Goal: Find specific page/section: Find specific page/section

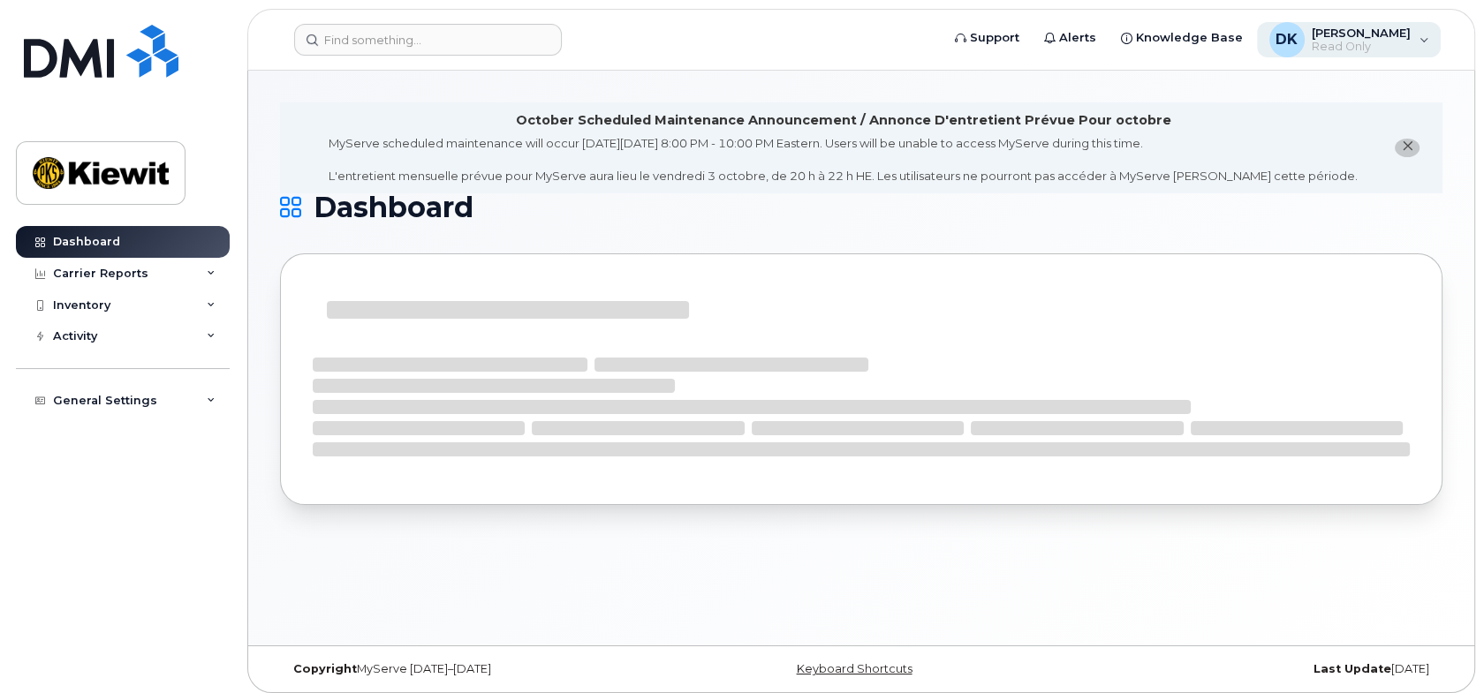
click at [1420, 38] on div "DK [PERSON_NAME] Read Only" at bounding box center [1349, 39] width 185 height 35
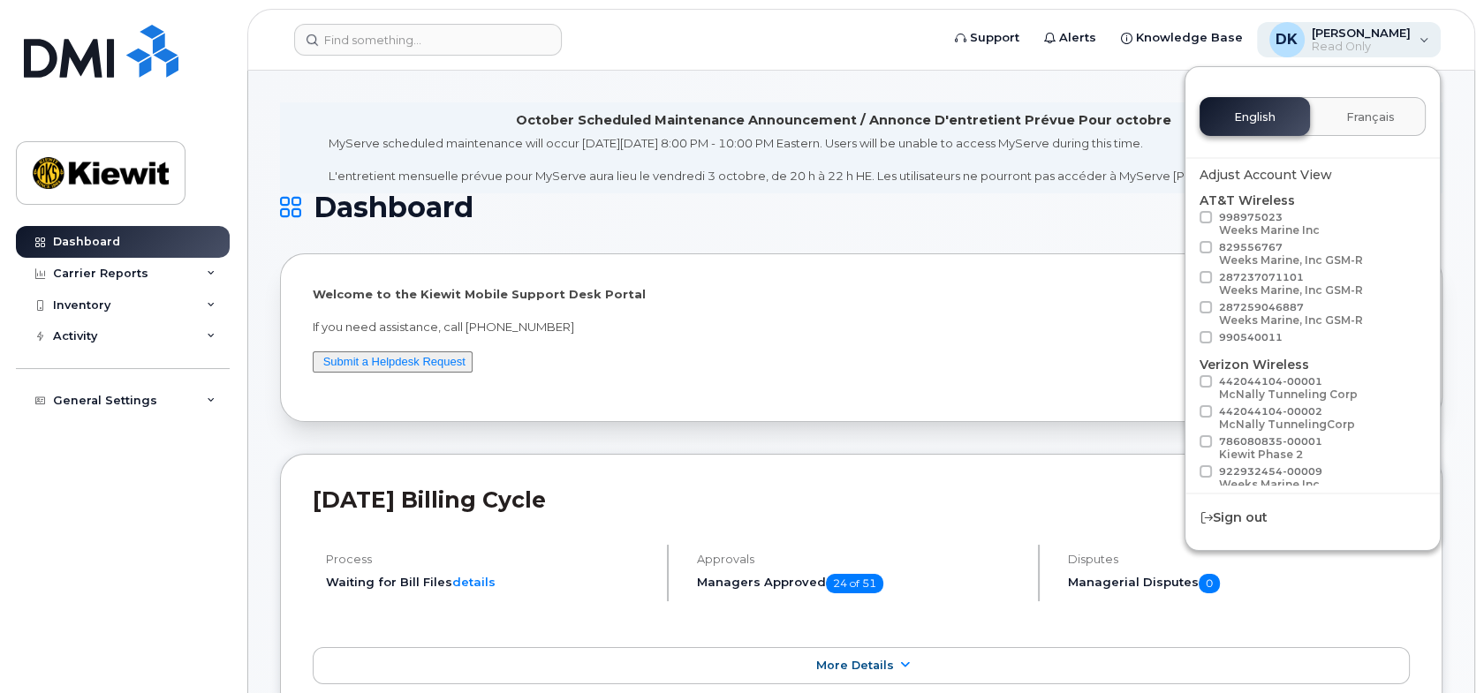
click at [1425, 34] on div "DK [PERSON_NAME] Read Only" at bounding box center [1349, 39] width 185 height 35
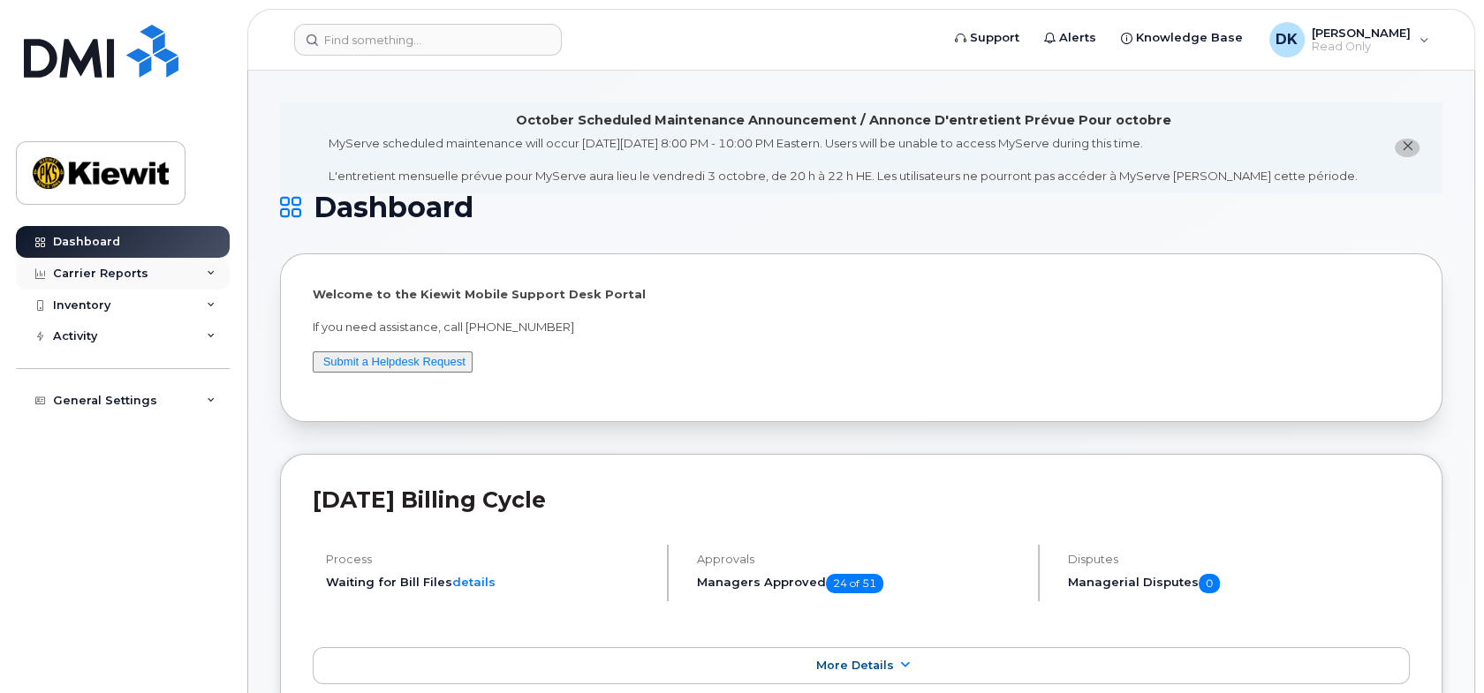
click at [214, 269] on icon at bounding box center [211, 273] width 9 height 9
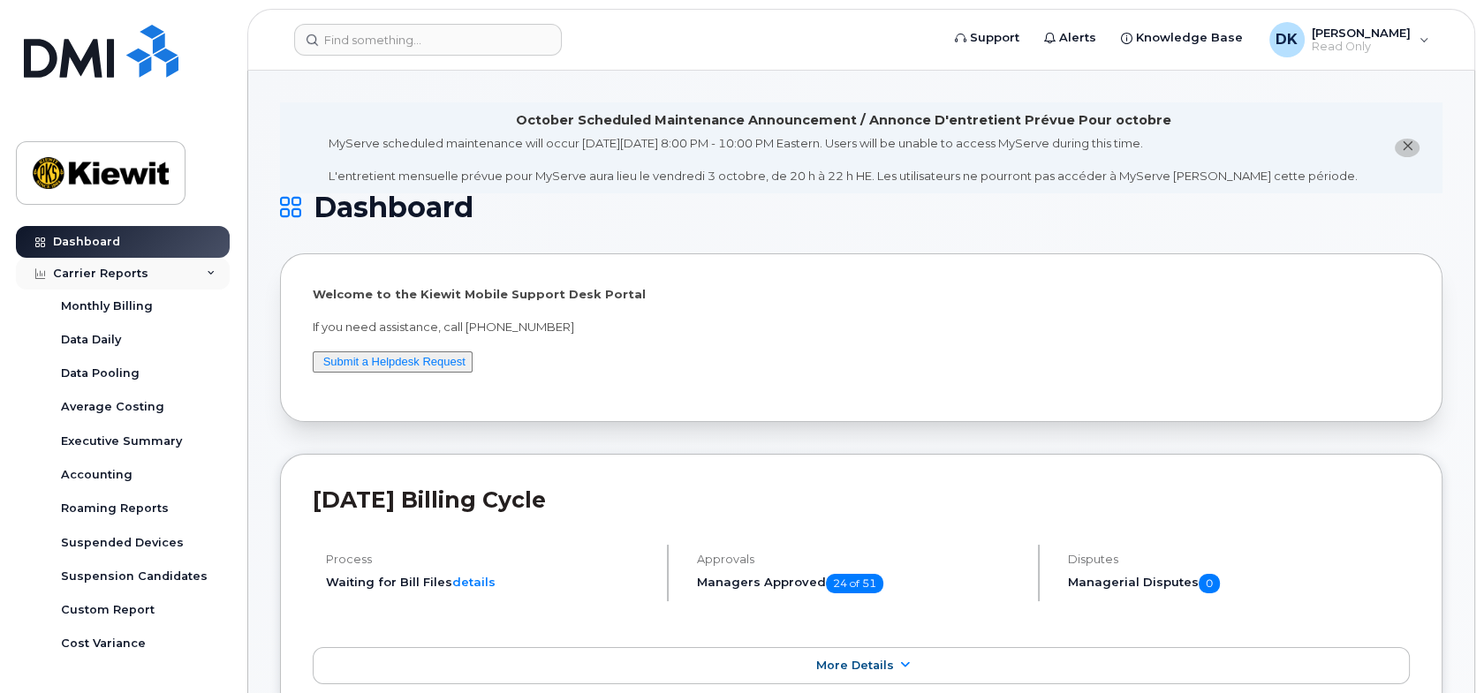
click at [214, 269] on div "Carrier Reports" at bounding box center [123, 274] width 214 height 32
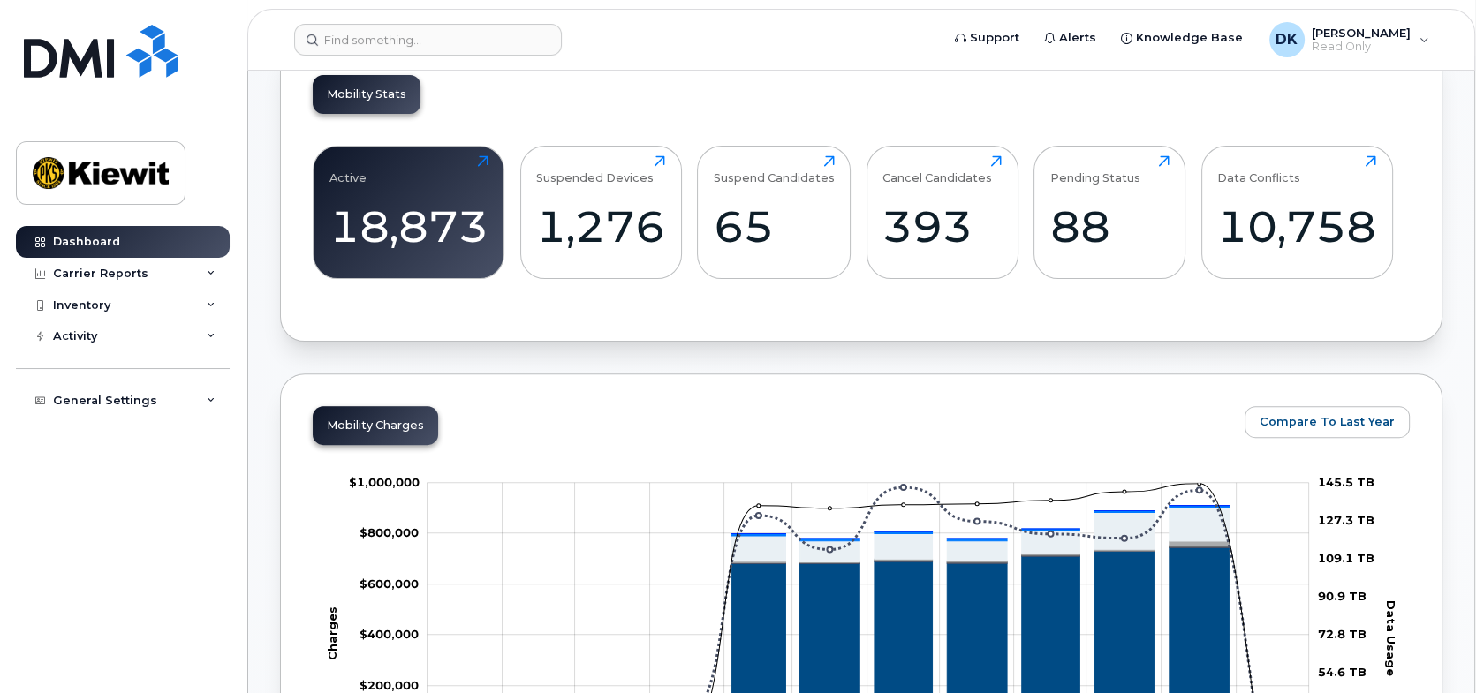
scroll to position [442, 0]
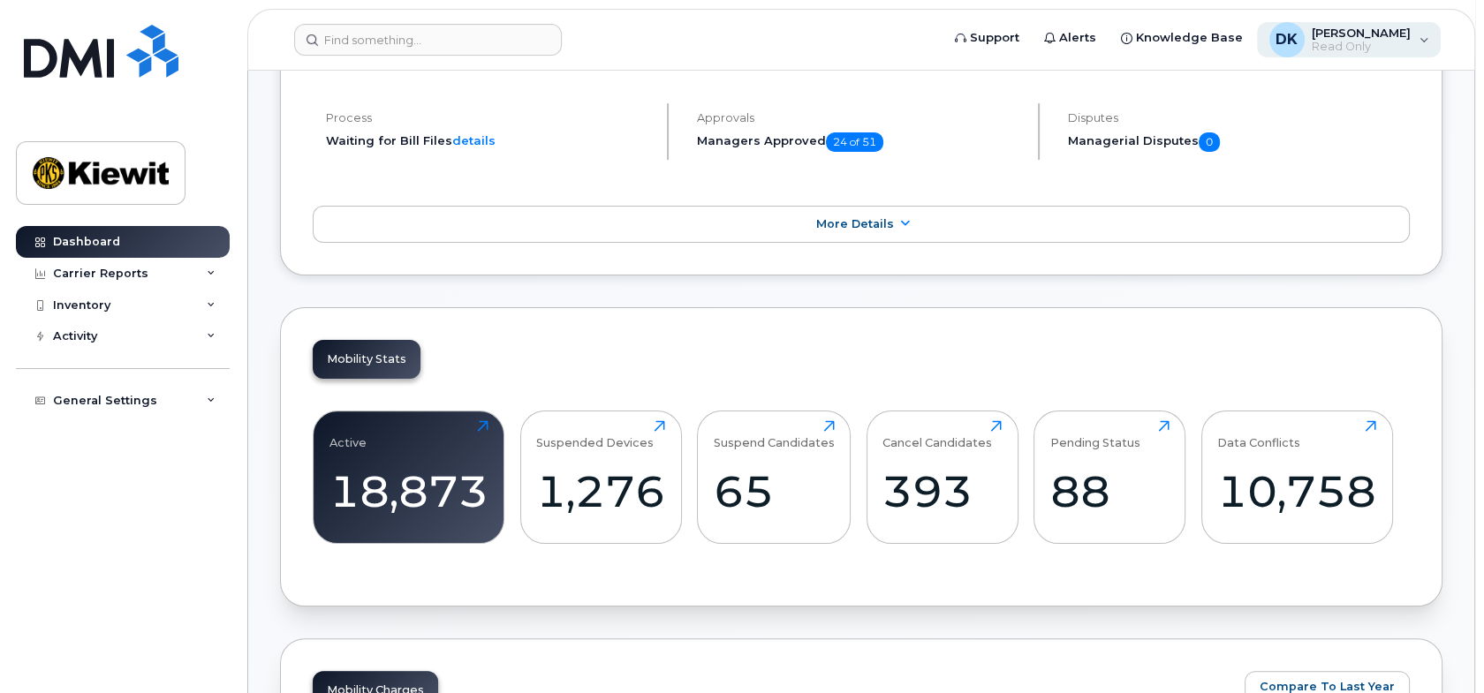
click at [1428, 37] on div "DK [PERSON_NAME] Read Only" at bounding box center [1349, 39] width 185 height 35
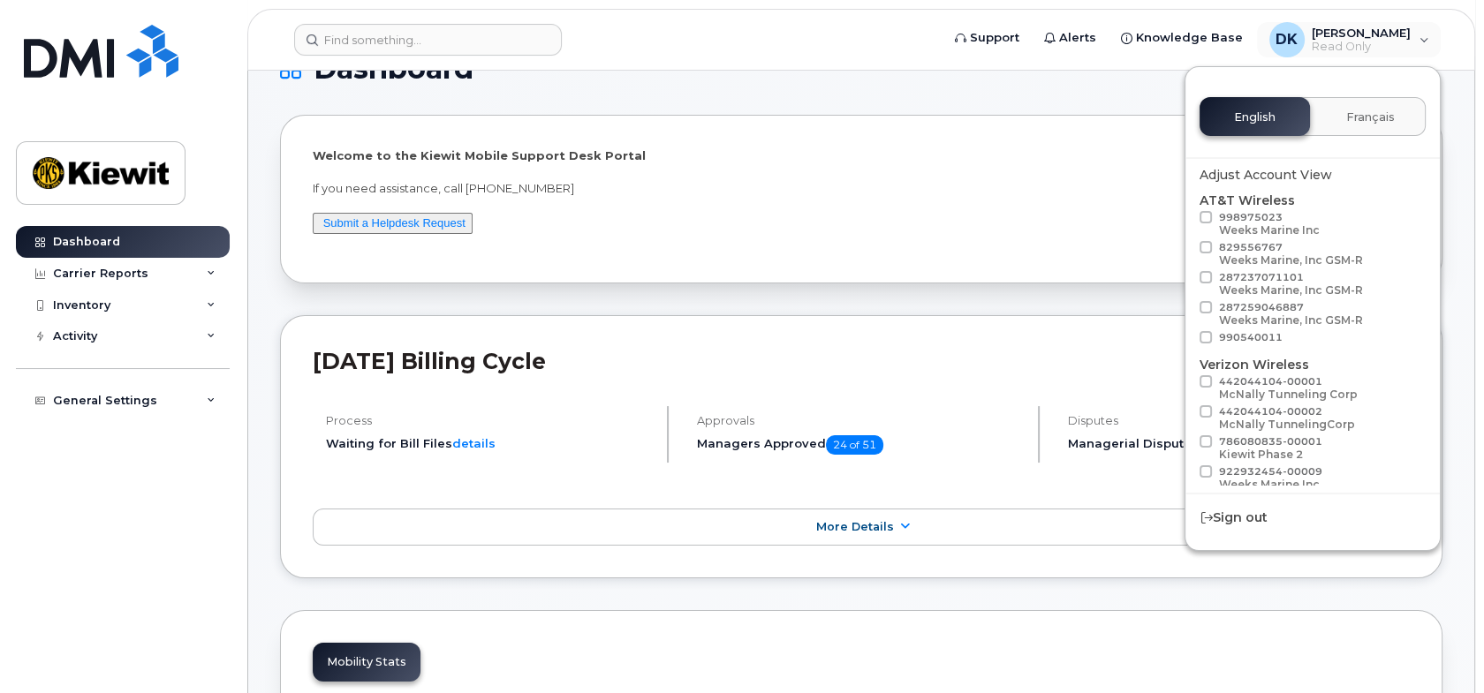
scroll to position [0, 0]
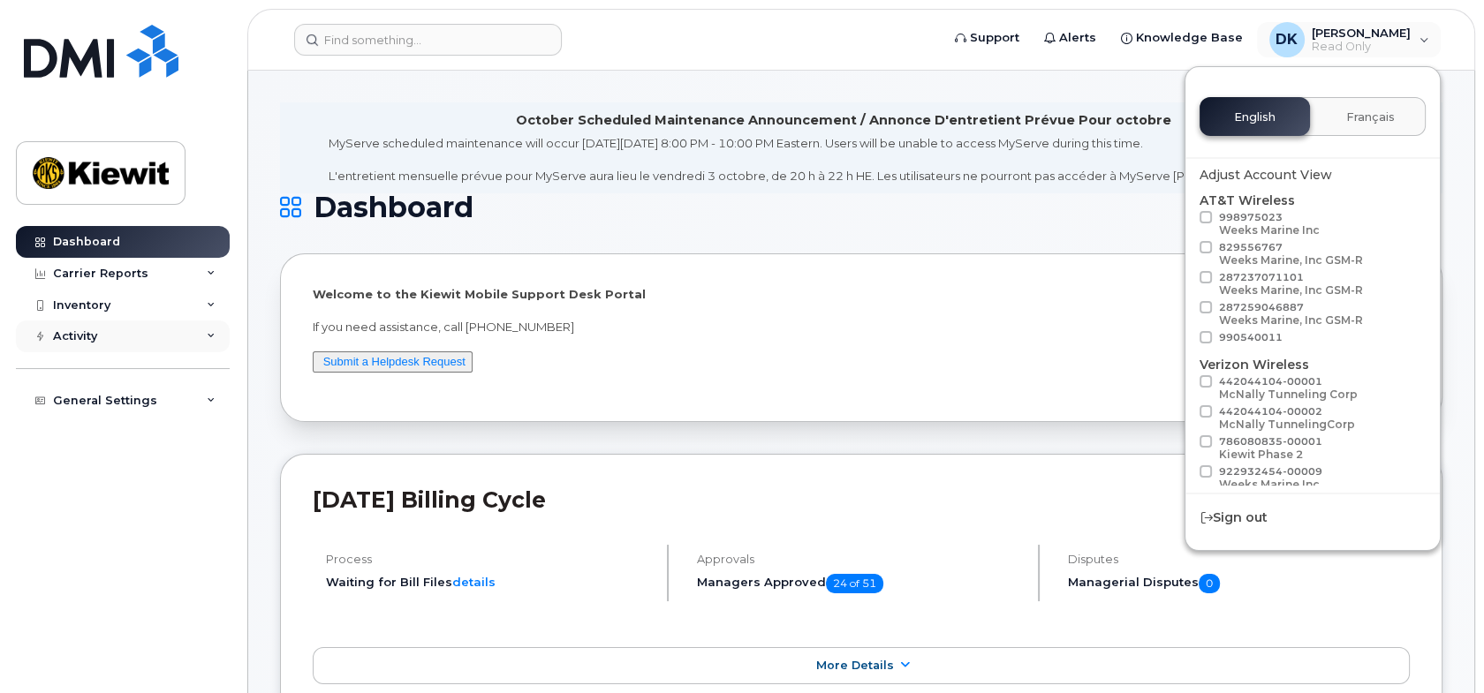
click at [209, 336] on icon at bounding box center [211, 336] width 9 height 9
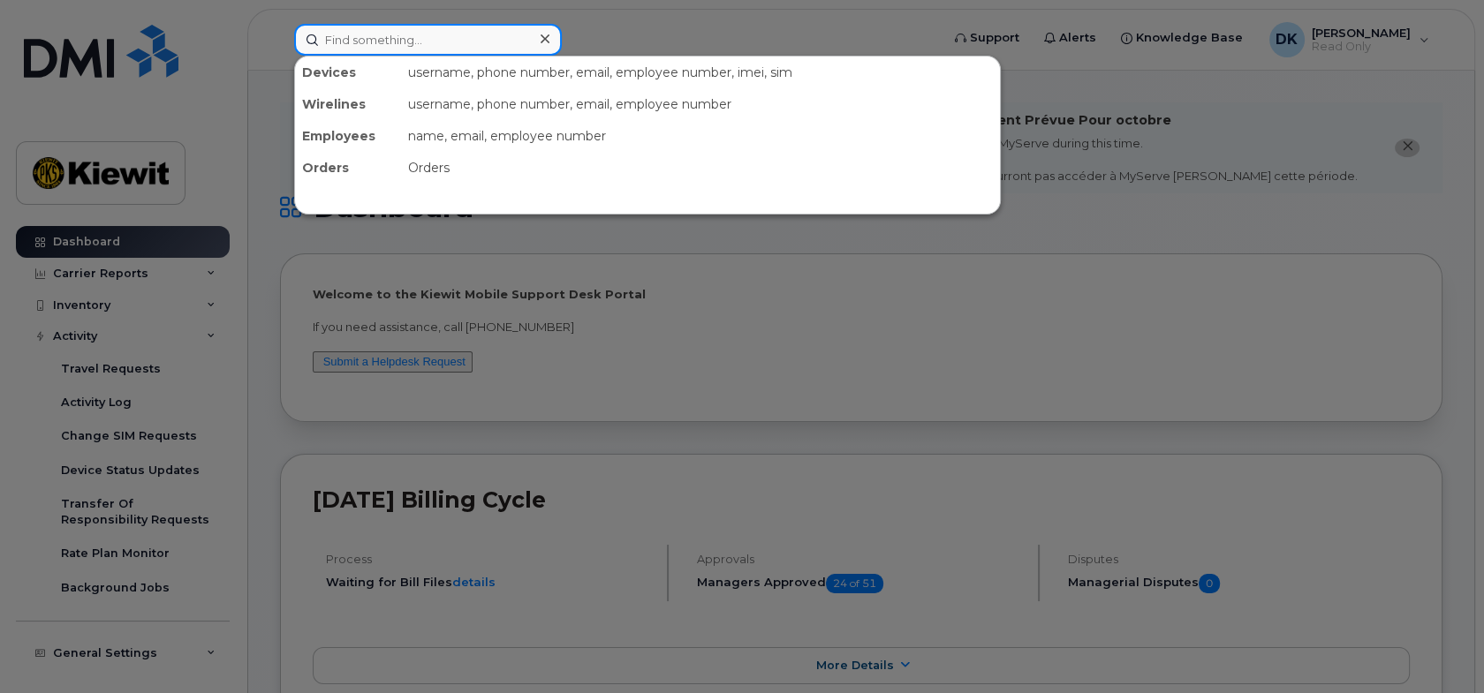
click at [454, 45] on input at bounding box center [428, 40] width 268 height 32
click at [435, 139] on div "name, email, employee number" at bounding box center [700, 136] width 599 height 32
click at [354, 135] on div "Employees" at bounding box center [348, 136] width 106 height 32
click at [419, 41] on input at bounding box center [428, 40] width 268 height 32
click at [346, 39] on input at bounding box center [428, 40] width 268 height 32
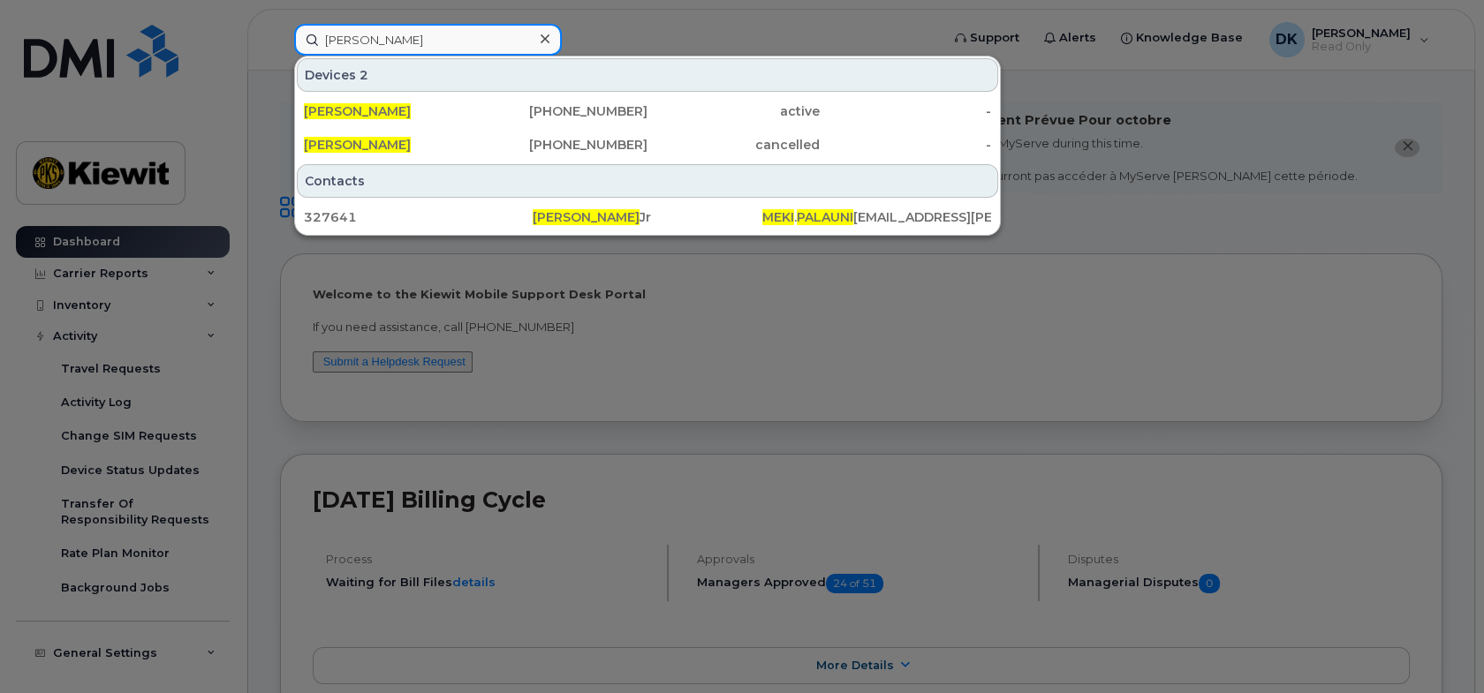
type input "[PERSON_NAME]"
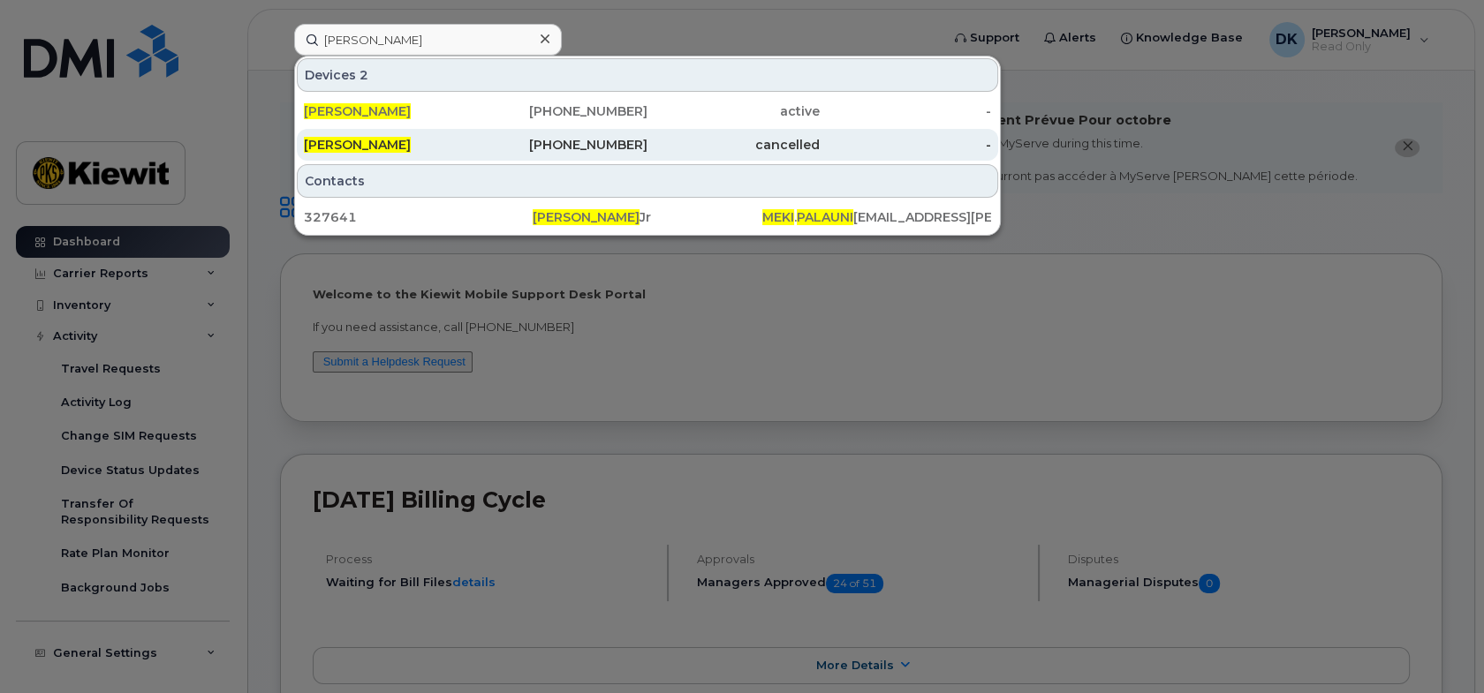
click at [993, 143] on link "[PERSON_NAME] [PHONE_NUMBER] cancelled -" at bounding box center [647, 145] width 701 height 32
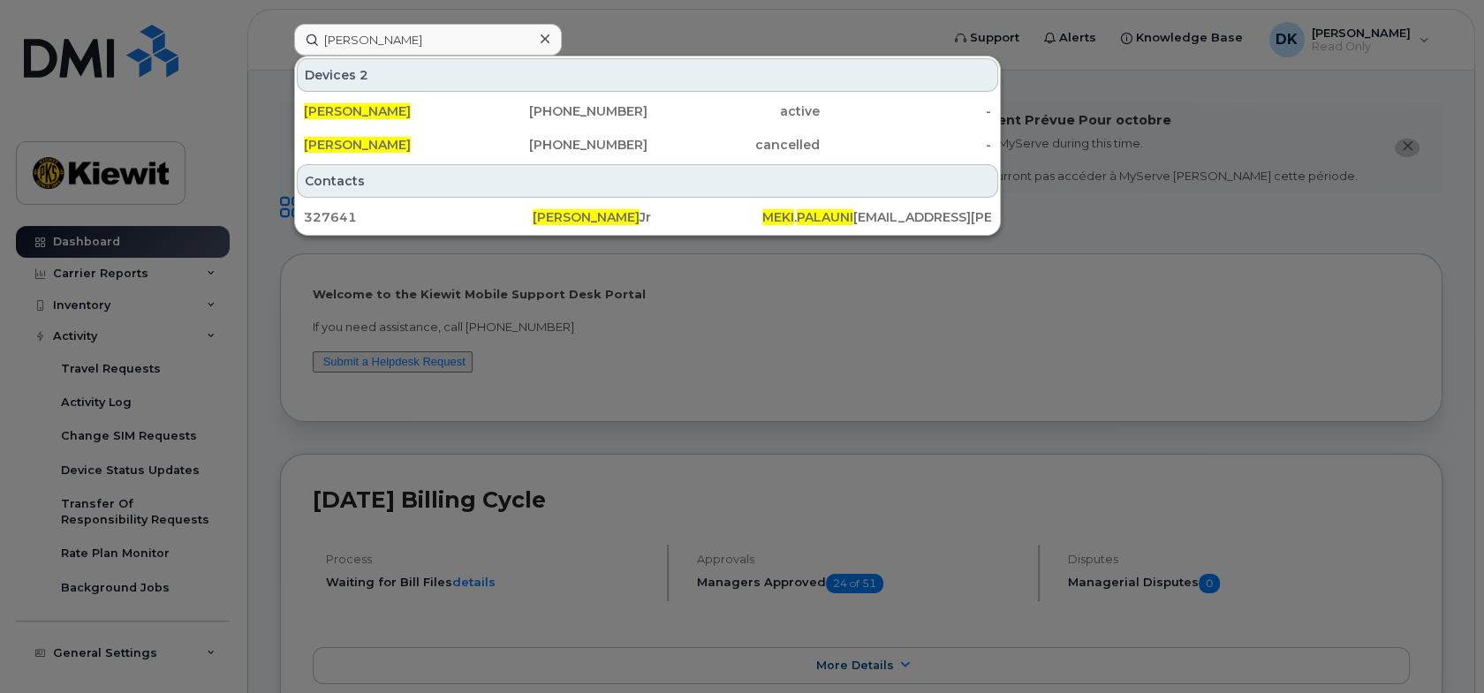
drag, startPoint x: 379, startPoint y: 145, endPoint x: 408, endPoint y: 163, distance: 34.1
click at [379, 145] on span "[PERSON_NAME]" at bounding box center [357, 145] width 107 height 16
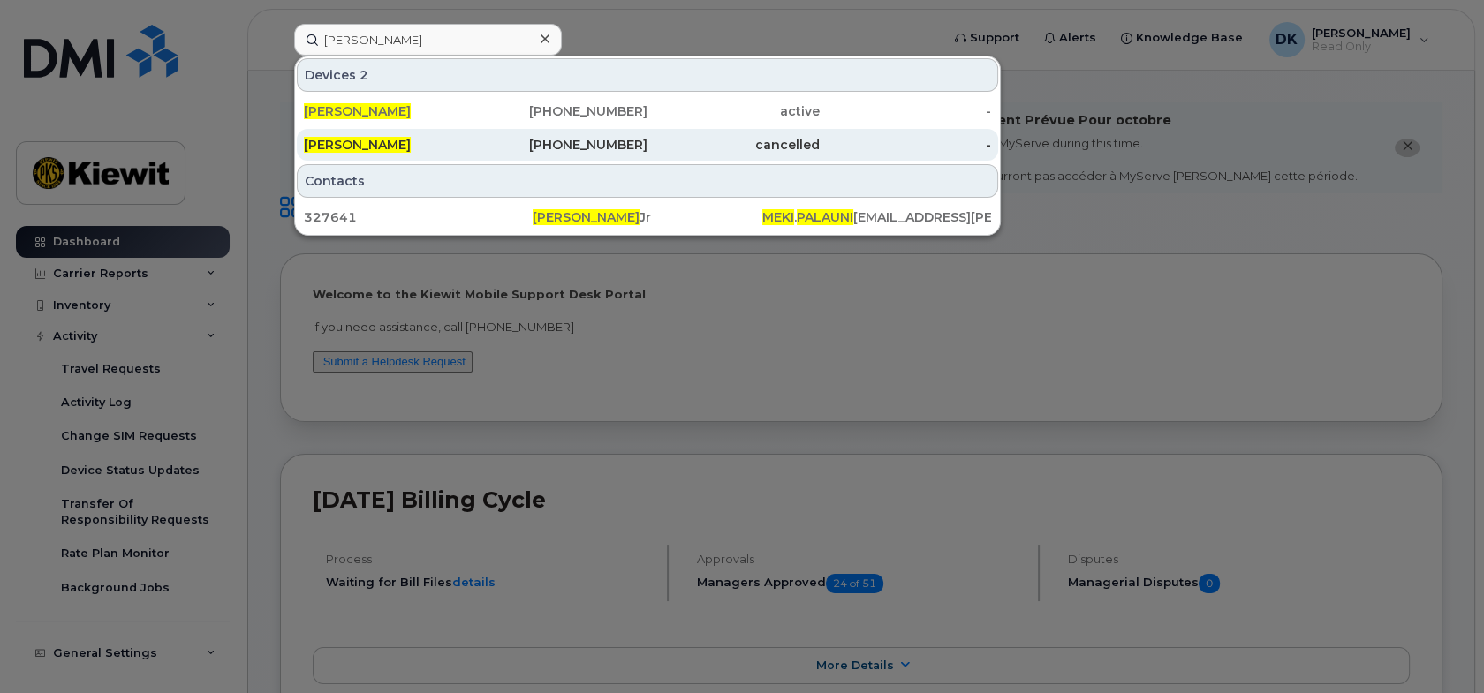
click at [356, 139] on span "[PERSON_NAME]" at bounding box center [357, 145] width 107 height 16
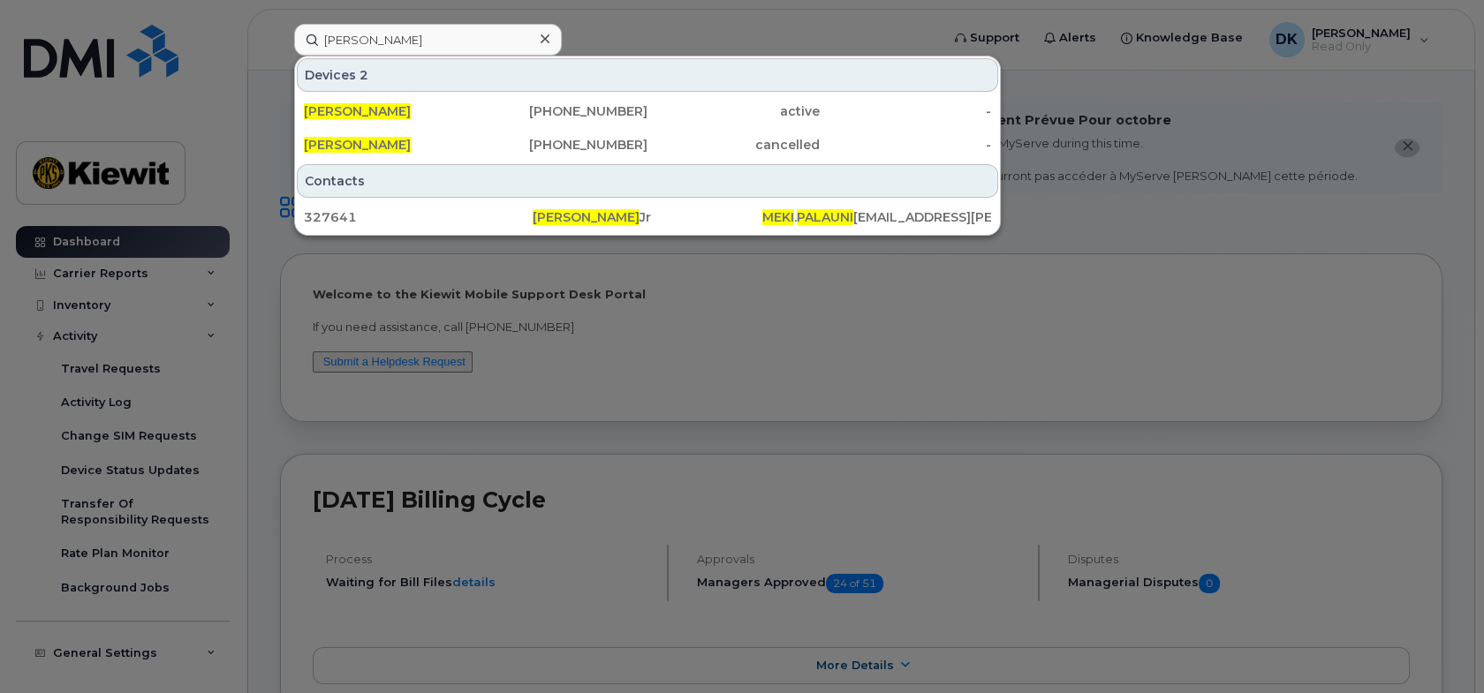
click at [548, 33] on icon at bounding box center [545, 39] width 9 height 14
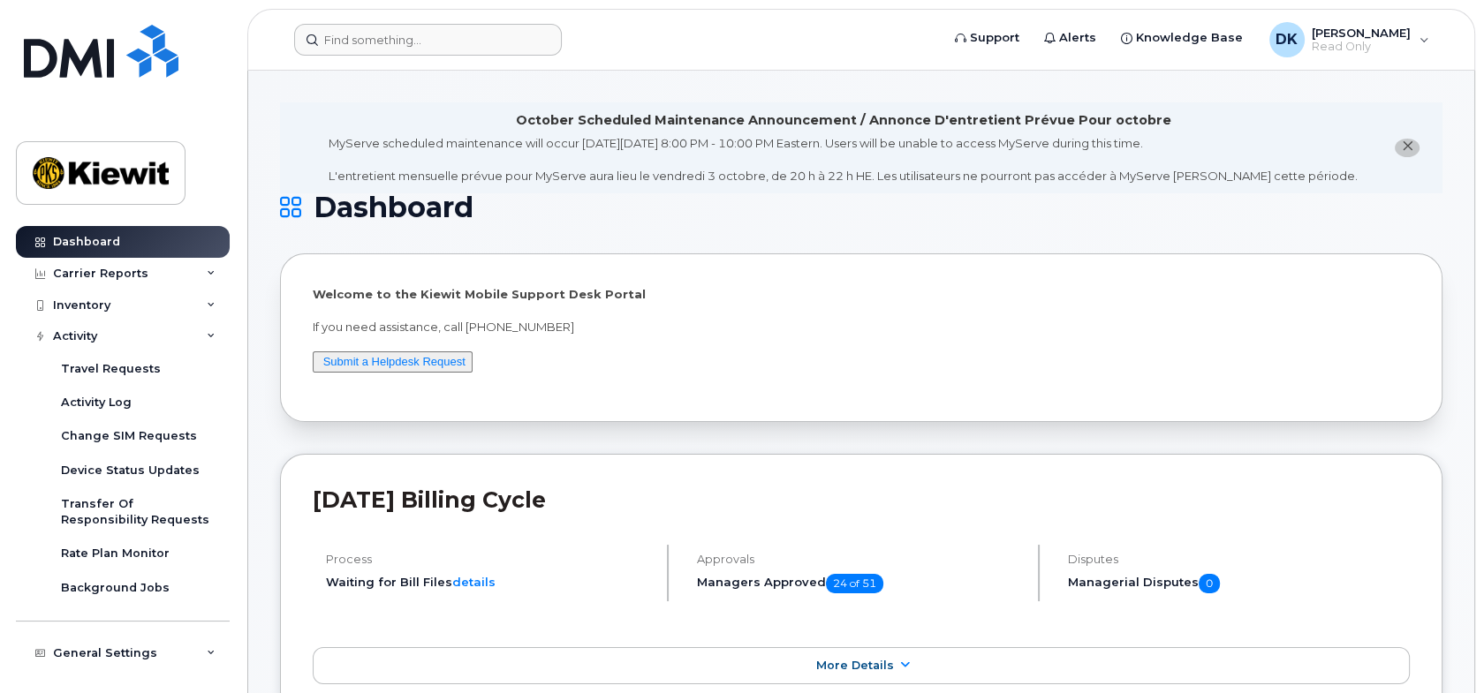
click at [0, 43] on div "Dashboard Carrier Reports Monthly Billing Data Daily Data Pooling Average Costi…" at bounding box center [119, 346] width 239 height 693
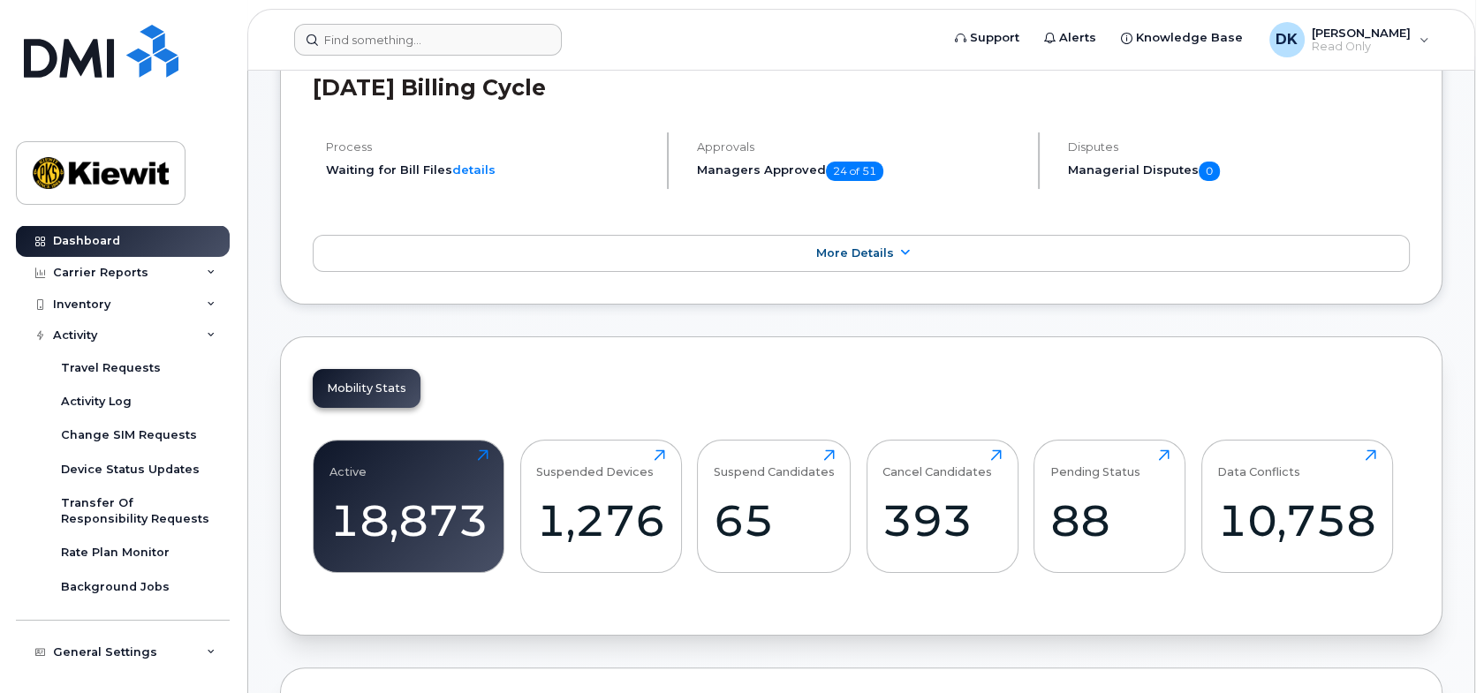
scroll to position [255, 0]
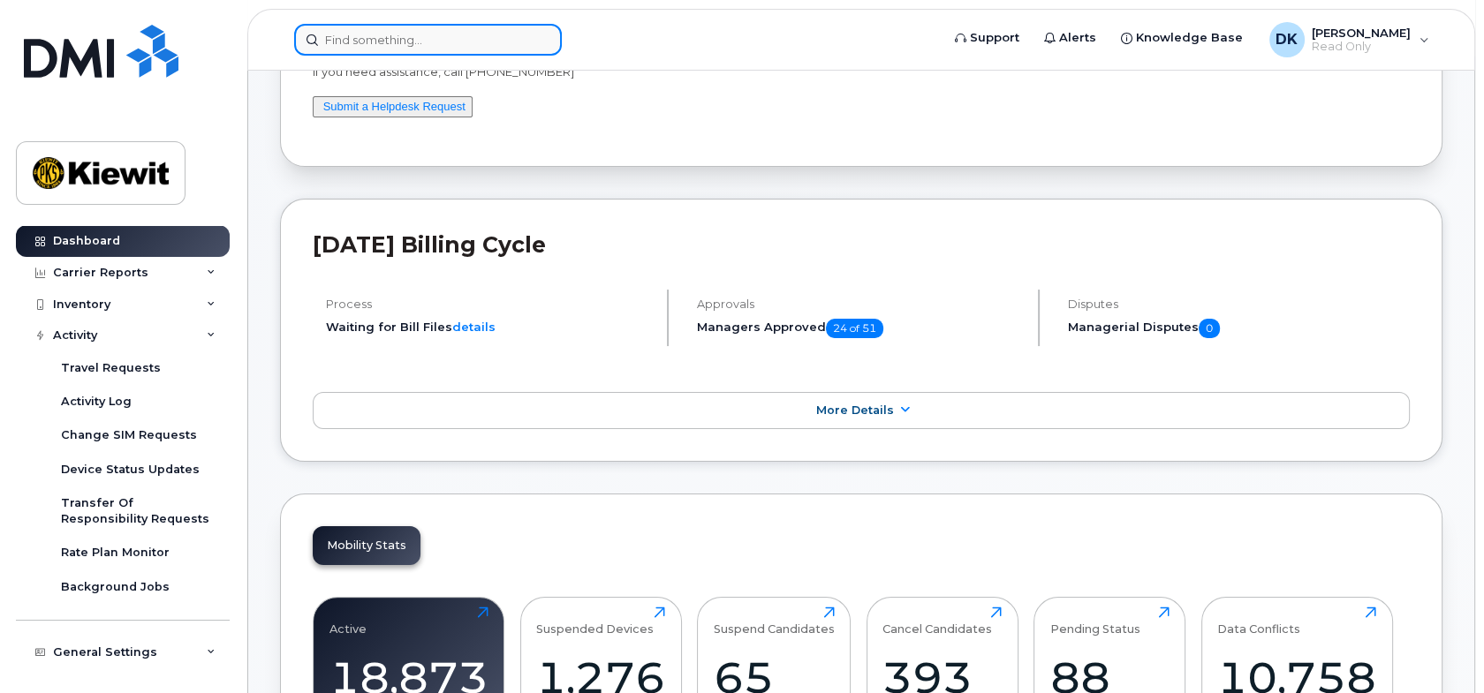
click at [366, 44] on input at bounding box center [428, 40] width 268 height 32
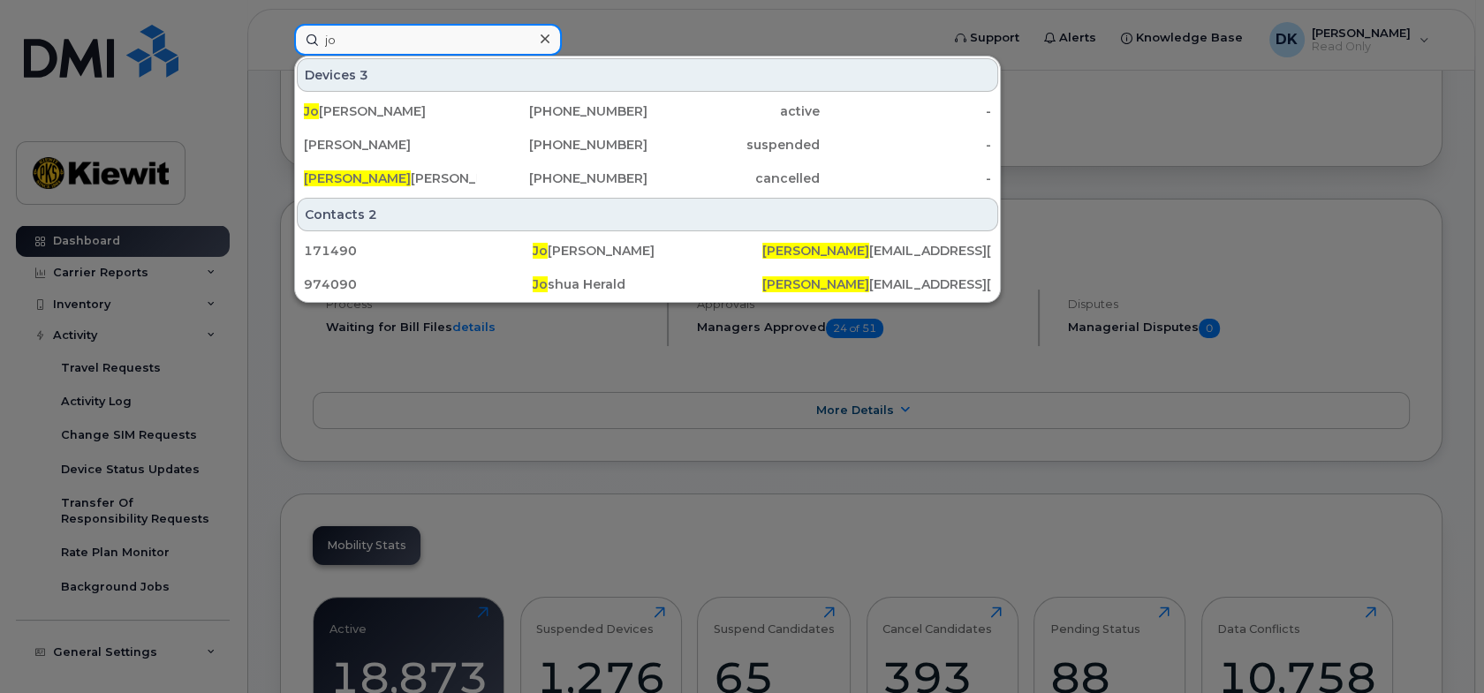
type input "j"
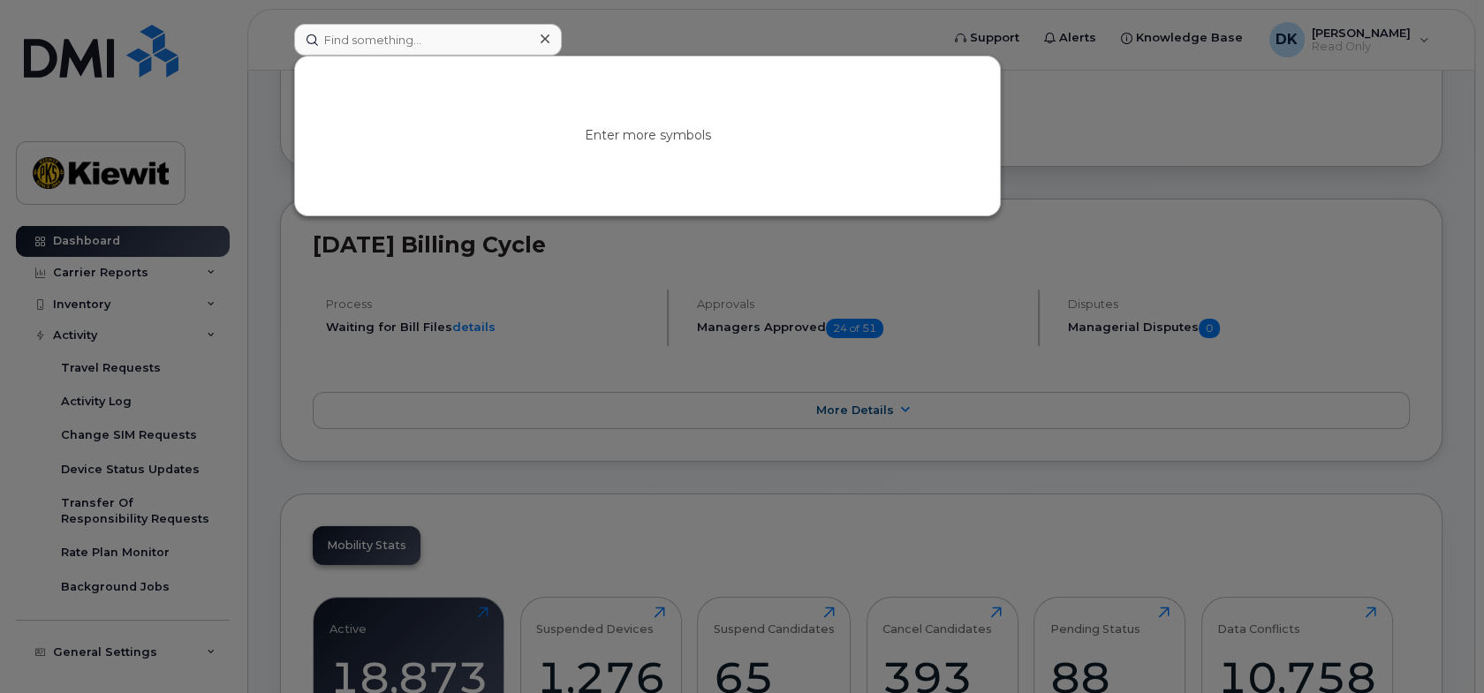
click at [1173, 93] on div at bounding box center [742, 346] width 1484 height 693
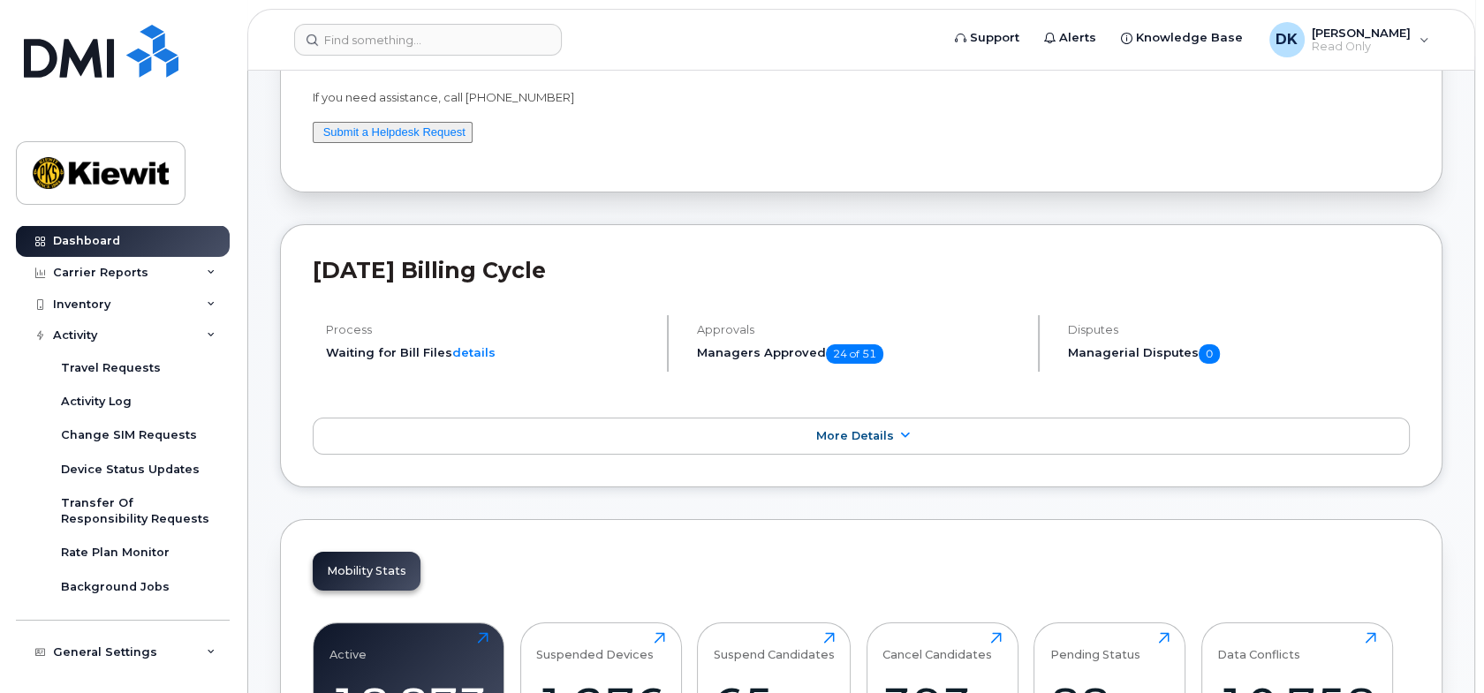
scroll to position [0, 0]
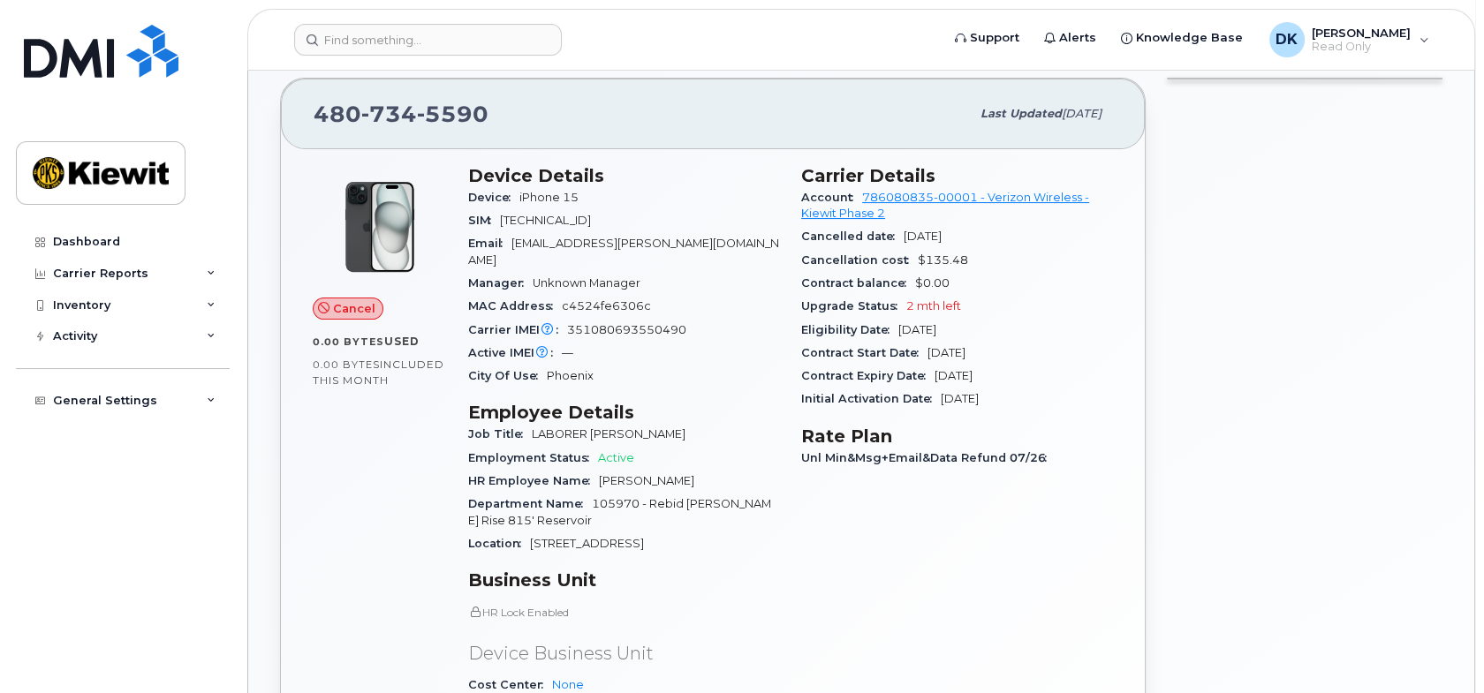
scroll to position [435, 0]
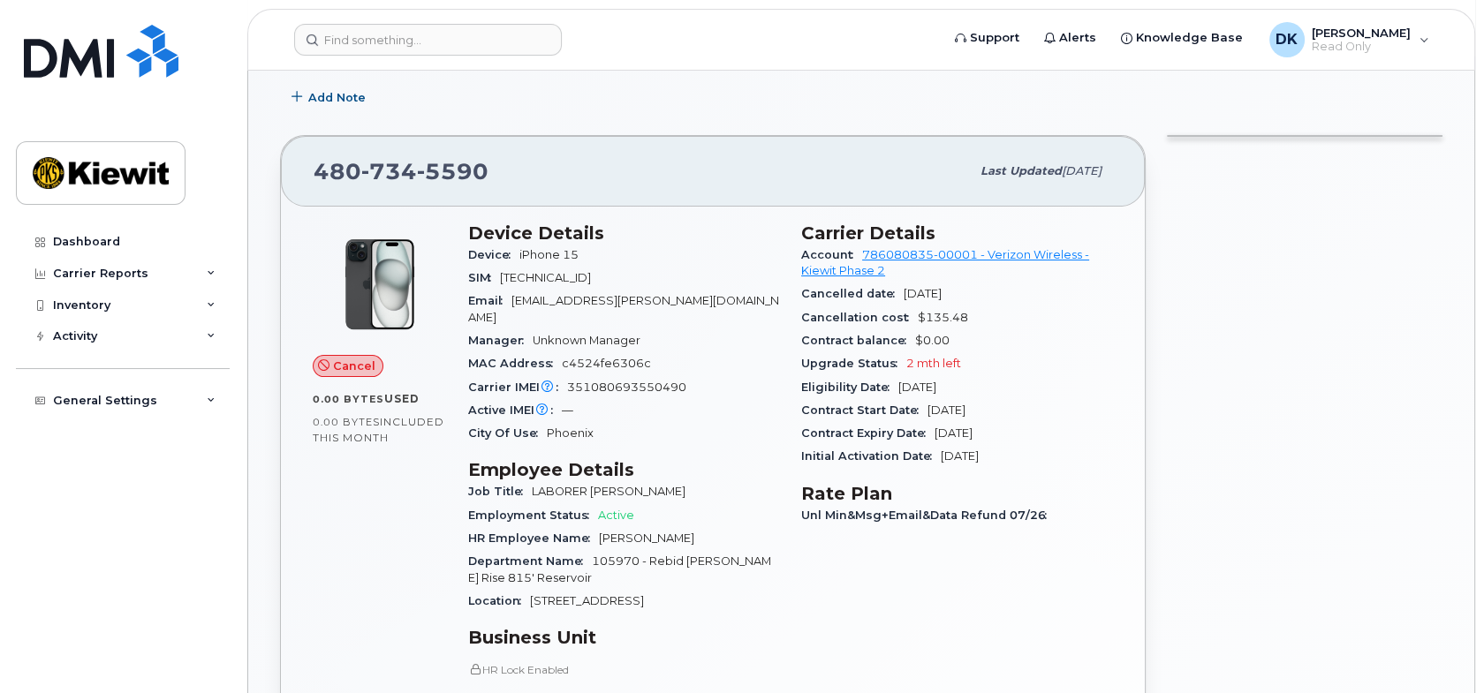
click at [351, 366] on span "Cancel" at bounding box center [354, 366] width 42 height 17
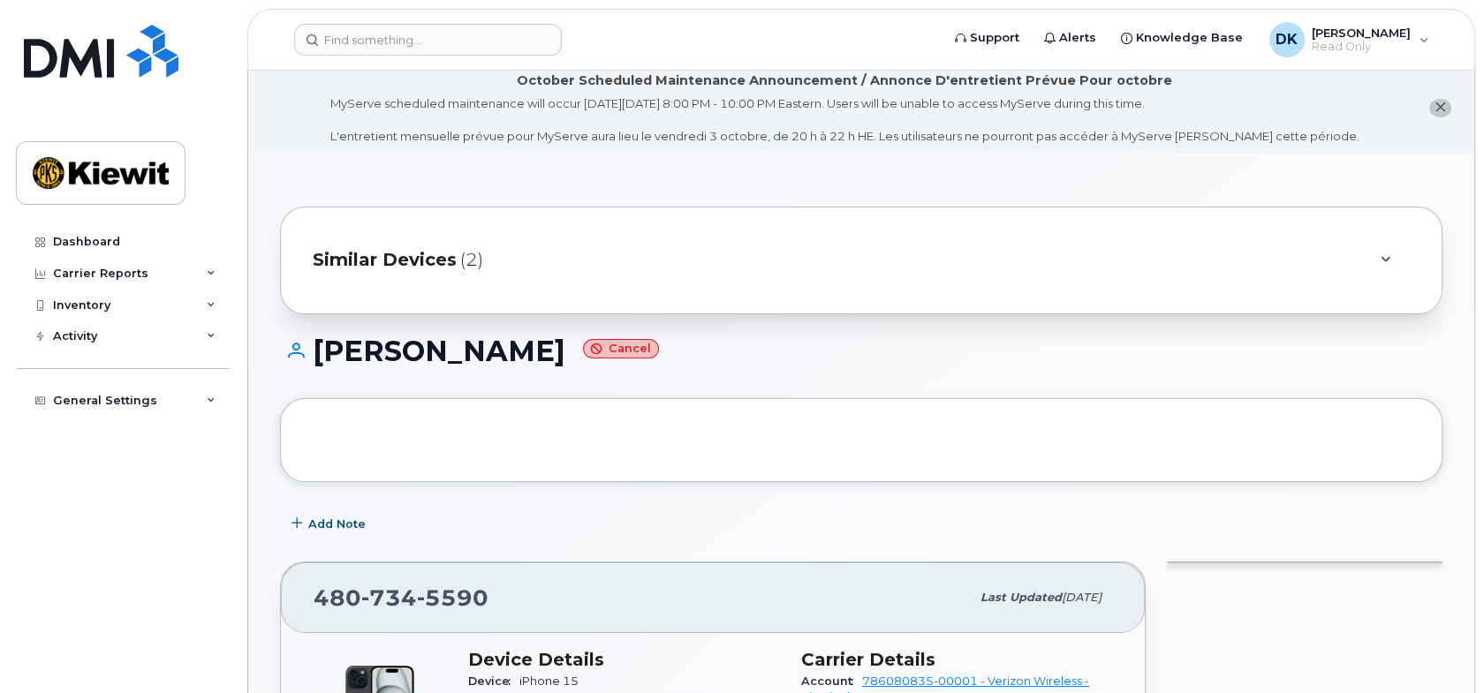
scroll to position [0, 0]
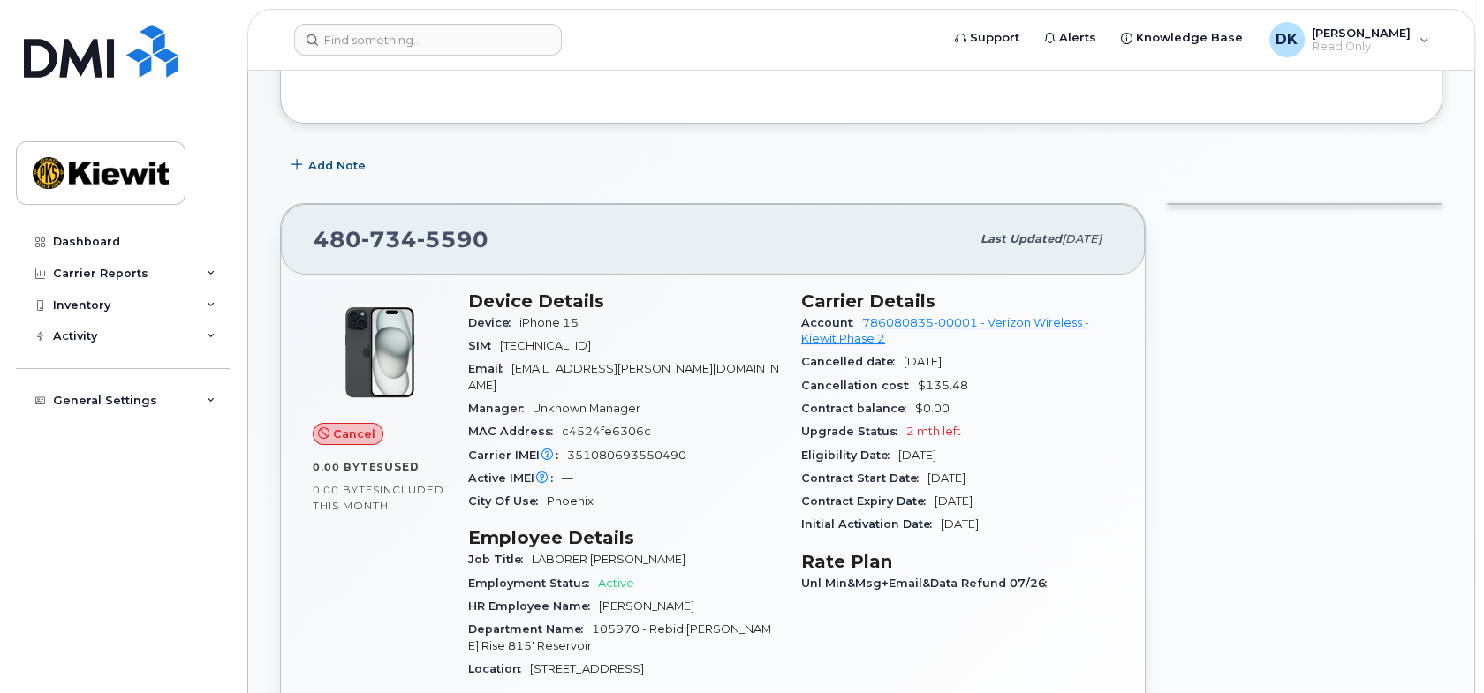
scroll to position [353, 0]
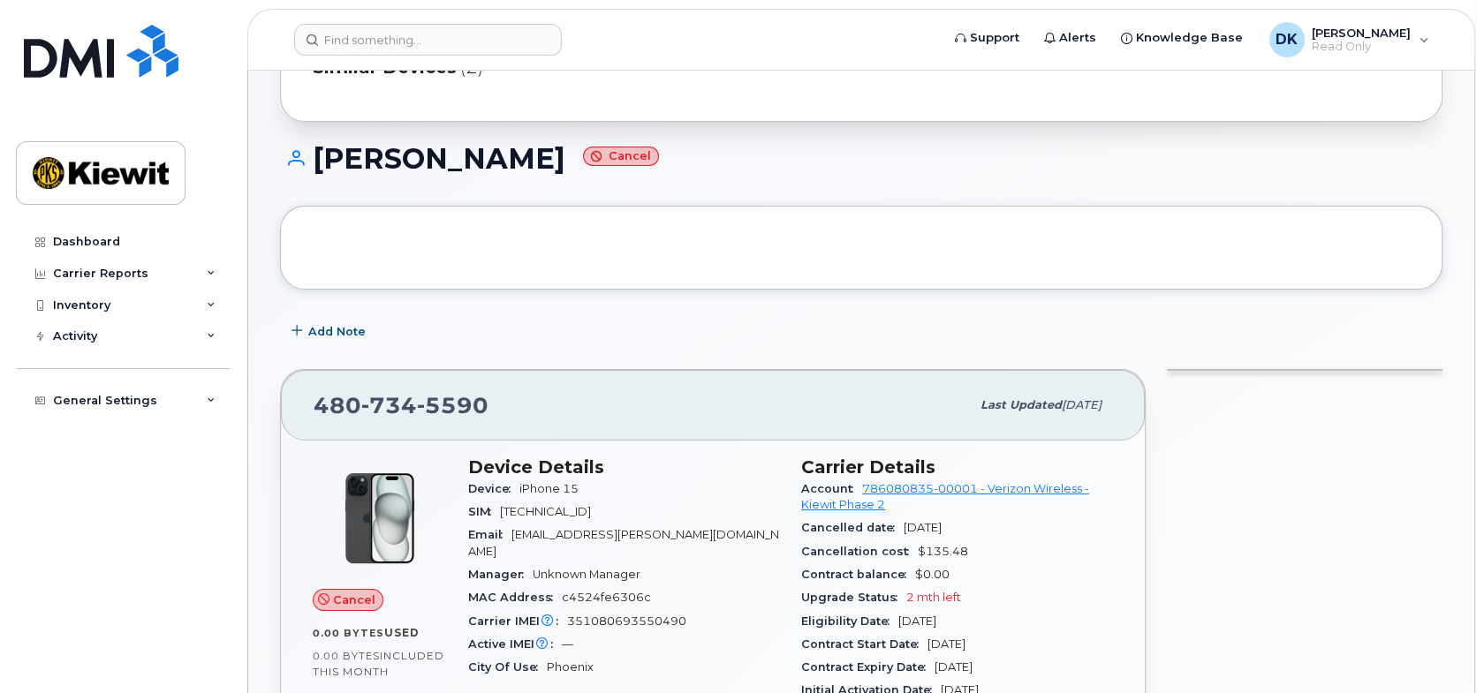
scroll to position [170, 0]
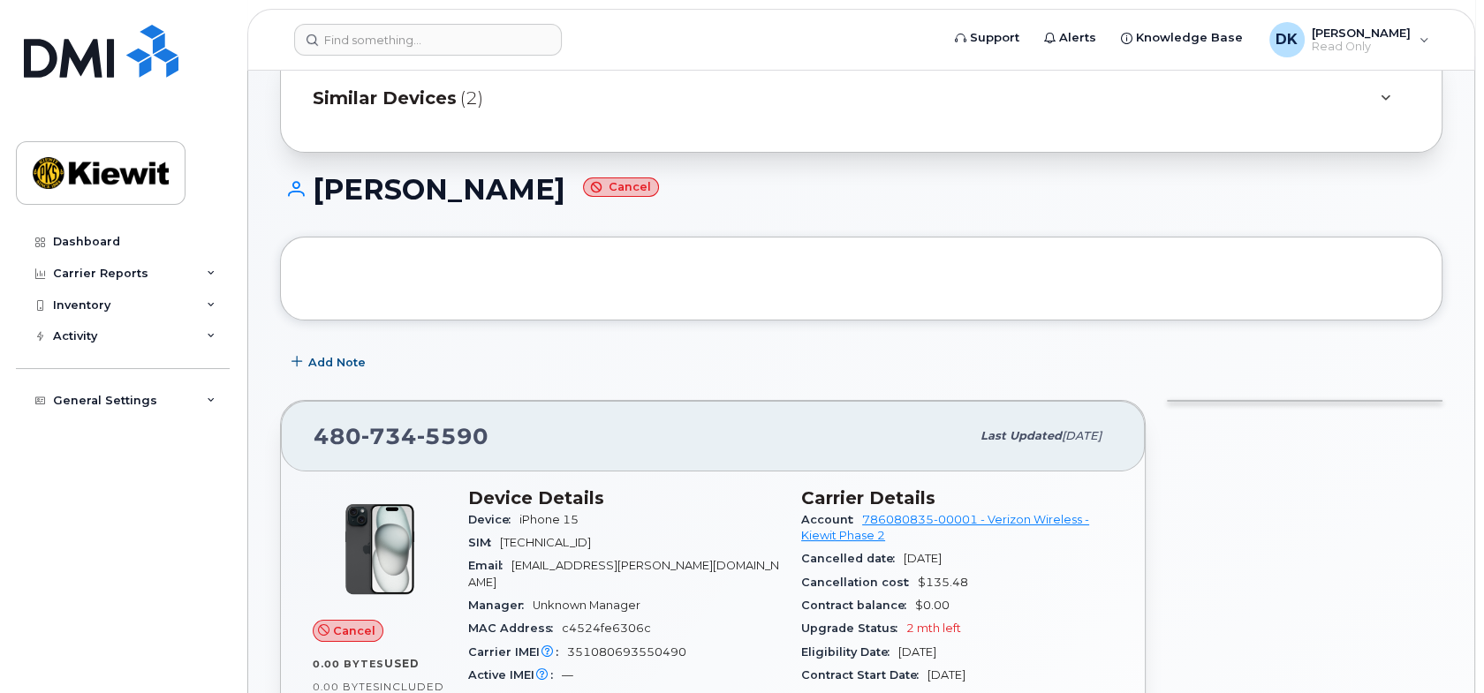
click at [594, 191] on small "Cancel" at bounding box center [621, 188] width 76 height 20
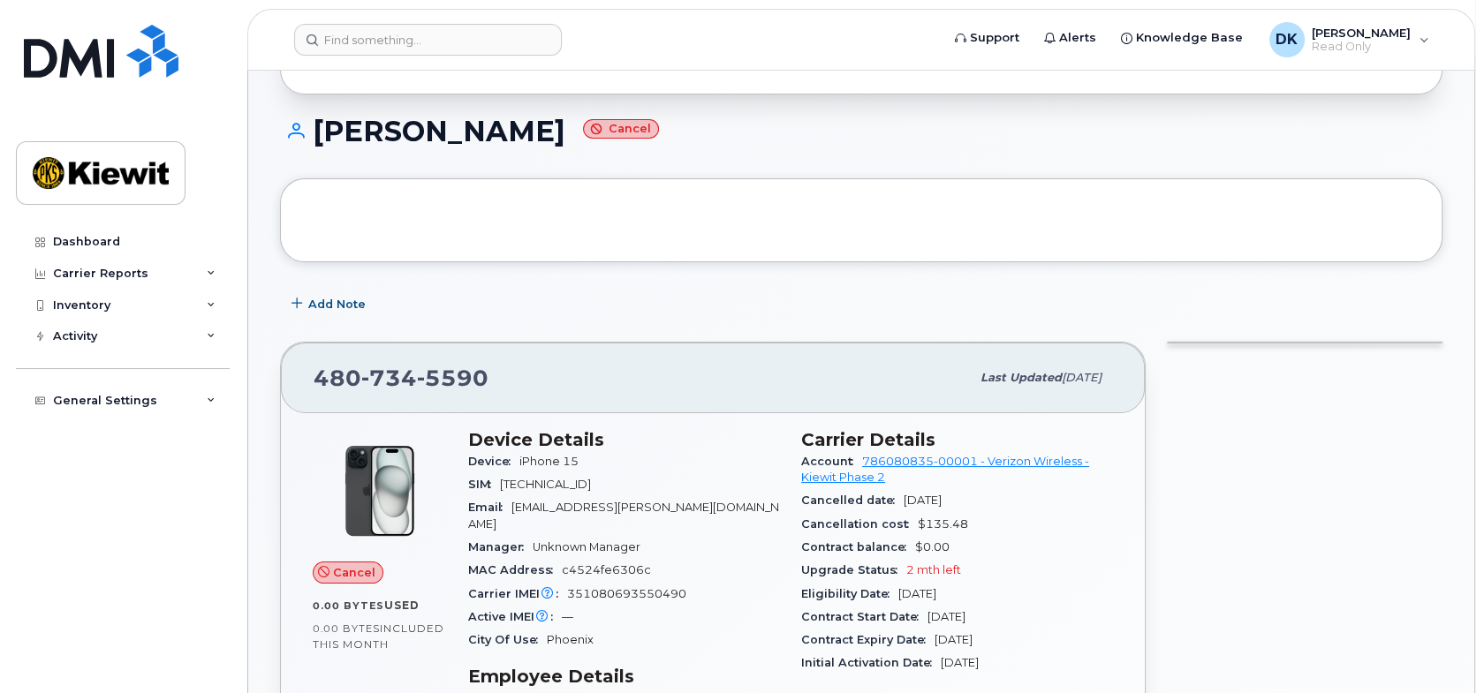
scroll to position [258, 0]
